Goal: Find specific page/section: Find specific page/section

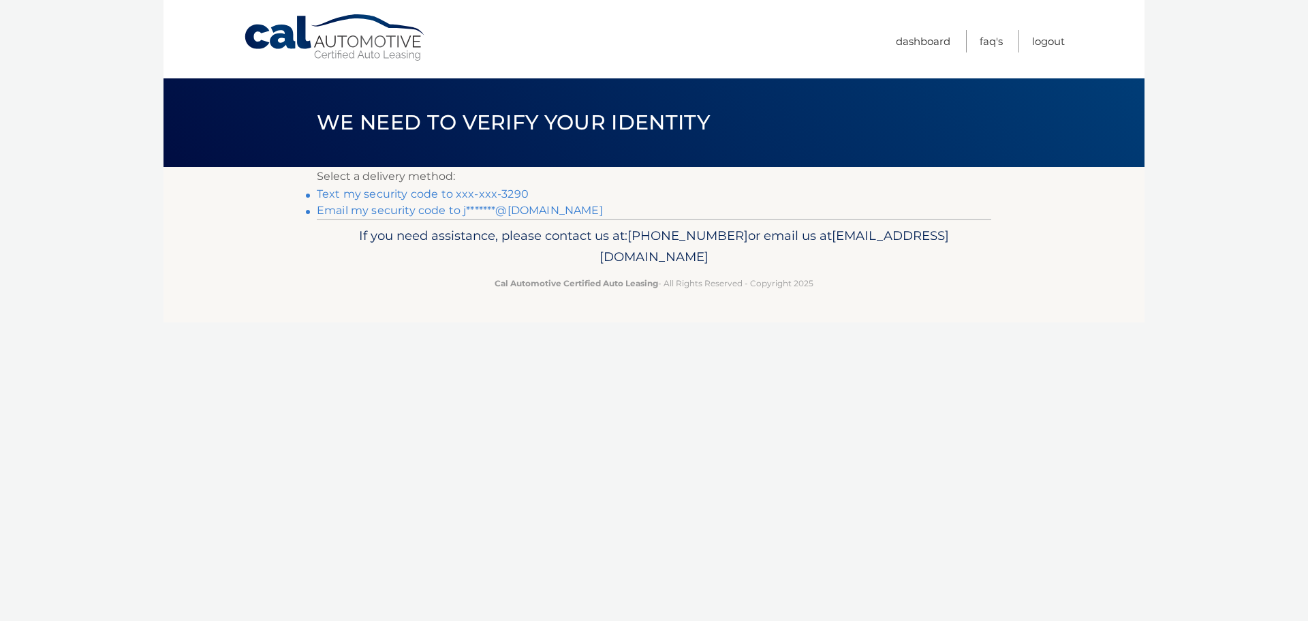
click at [442, 191] on link "Text my security code to xxx-xxx-3290" at bounding box center [423, 193] width 212 height 13
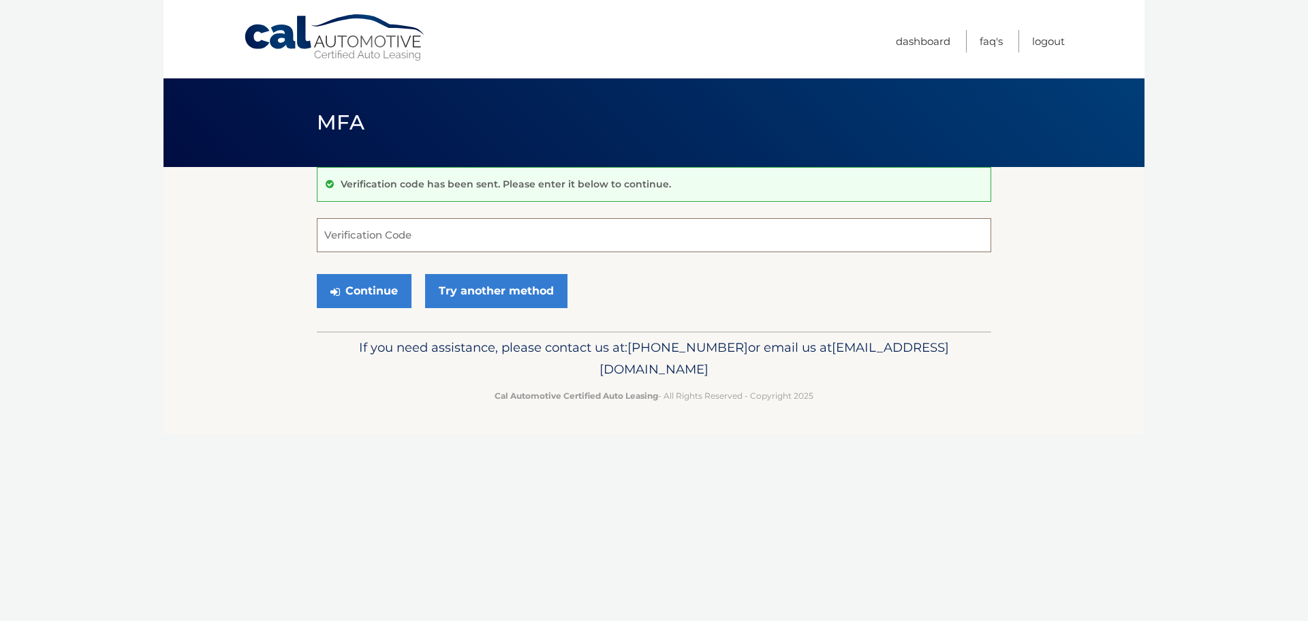
click at [439, 245] on input "Verification Code" at bounding box center [654, 235] width 675 height 34
type input "509923"
click at [317, 274] on button "Continue" at bounding box center [364, 291] width 95 height 34
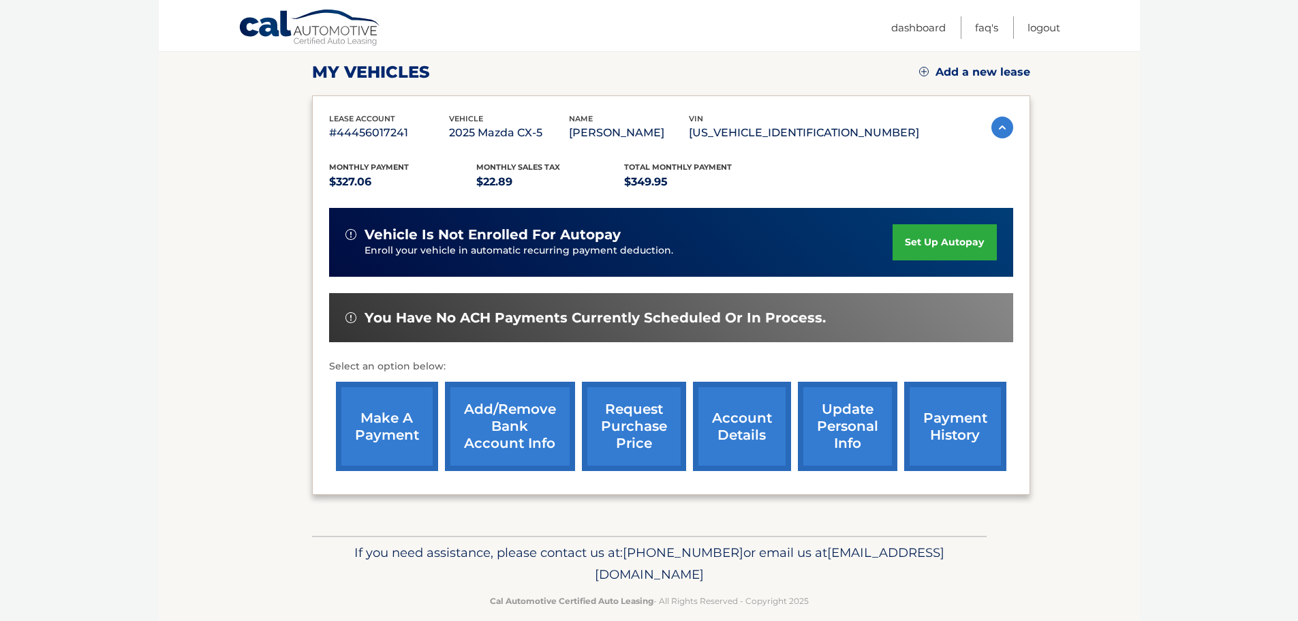
scroll to position [204, 0]
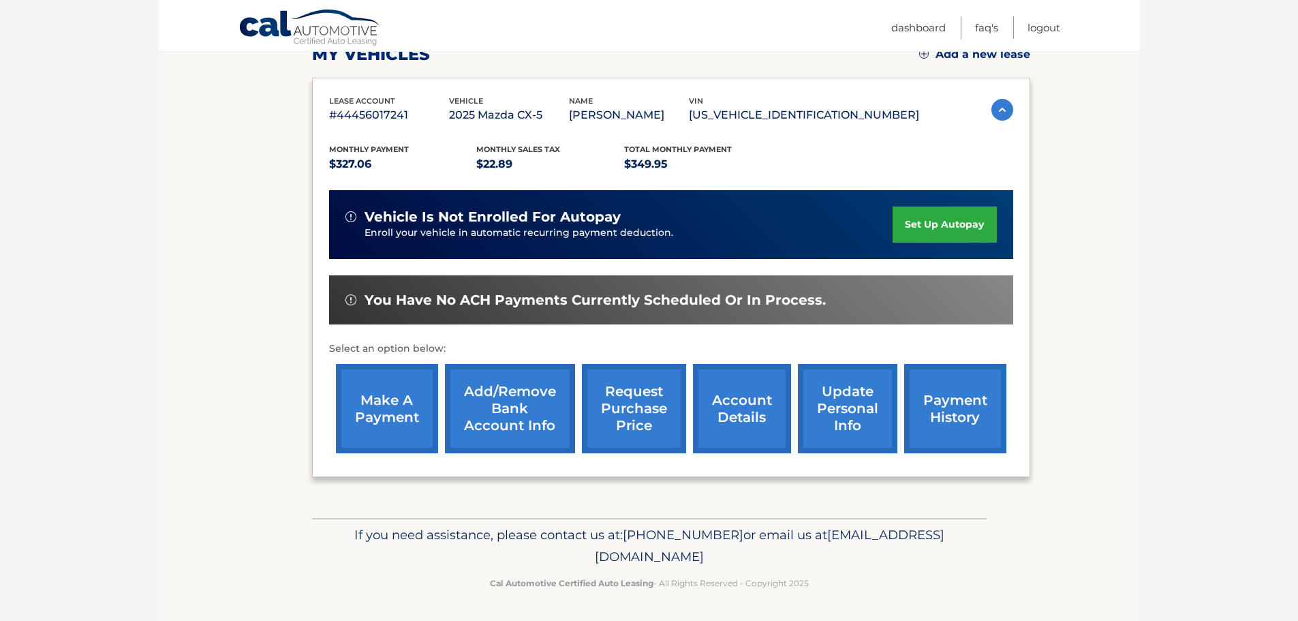
click at [746, 420] on link "account details" at bounding box center [742, 408] width 98 height 89
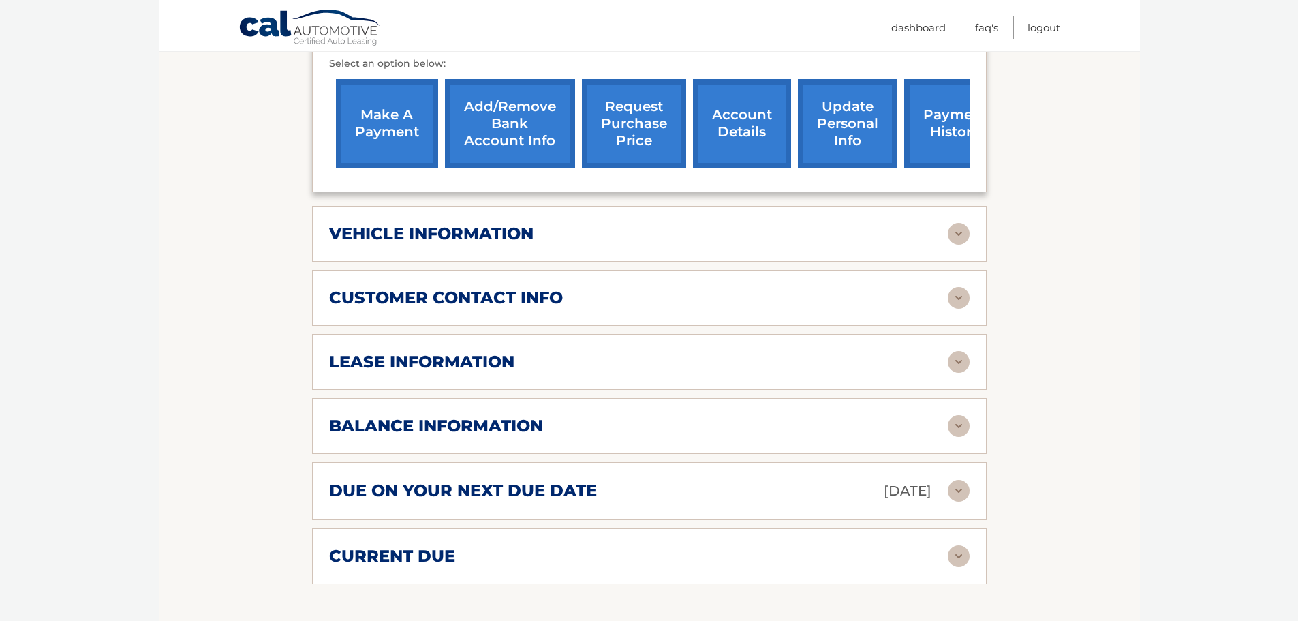
scroll to position [545, 0]
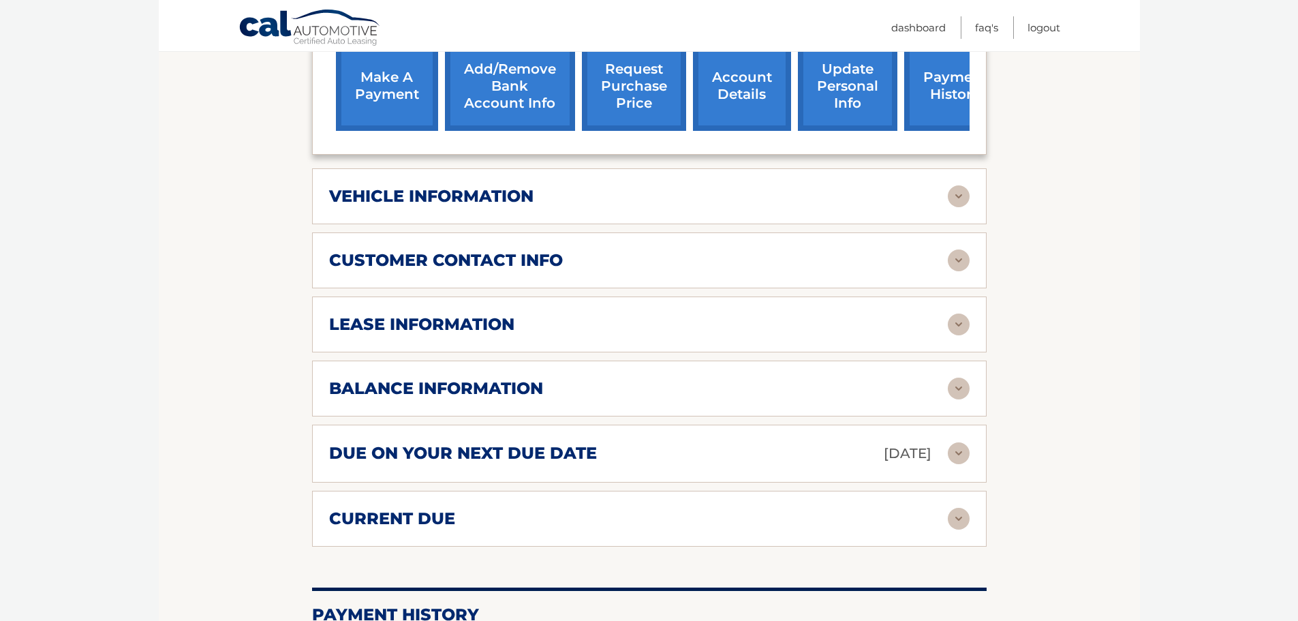
click at [957, 322] on img at bounding box center [959, 324] width 22 height 22
